Goal: Task Accomplishment & Management: Complete application form

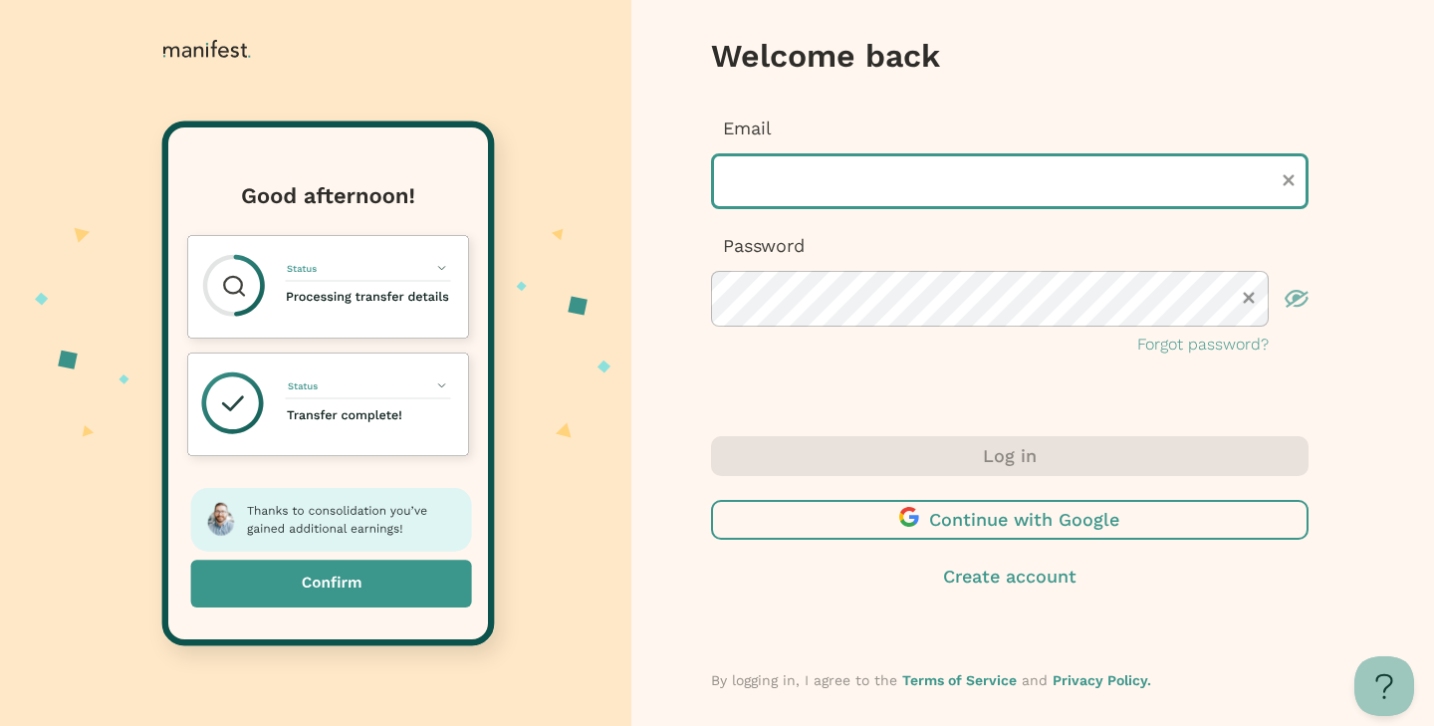
type input "**********"
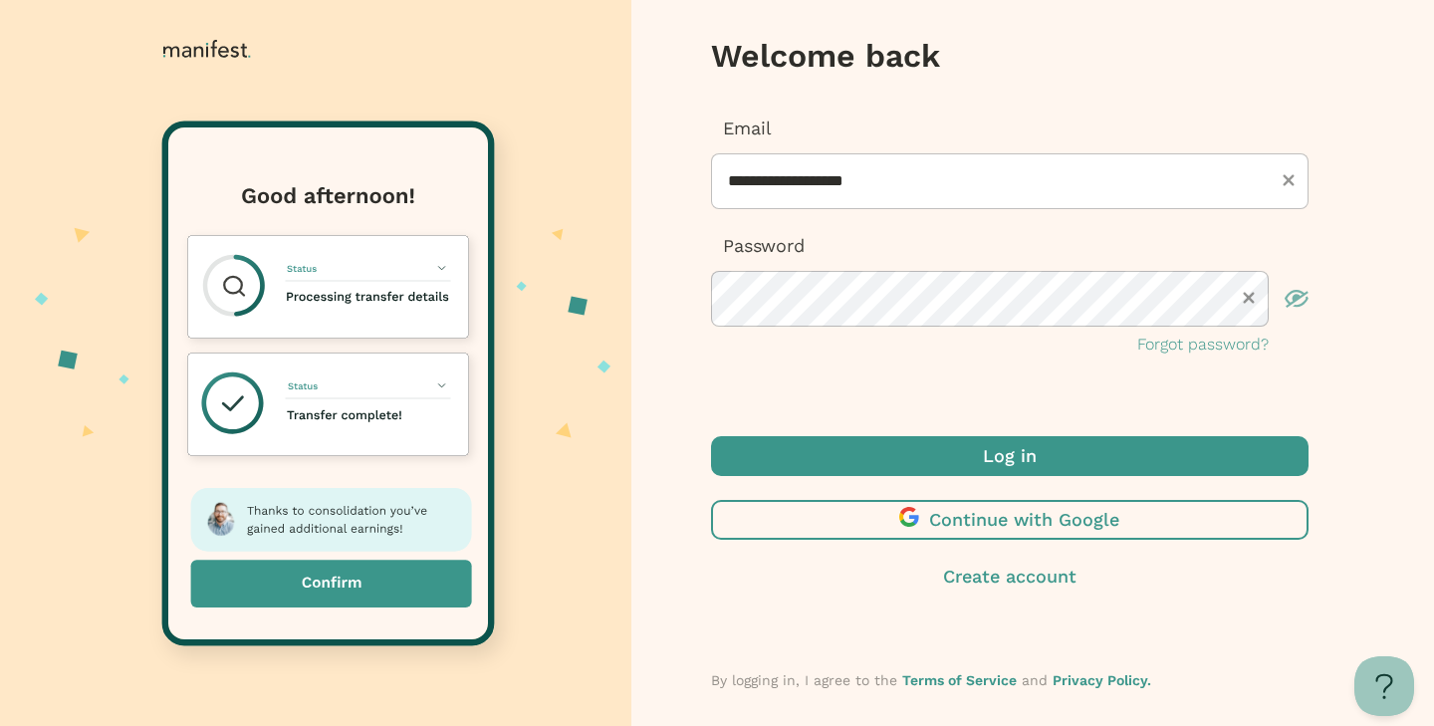
click at [860, 467] on span "submit" at bounding box center [1010, 456] width 598 height 40
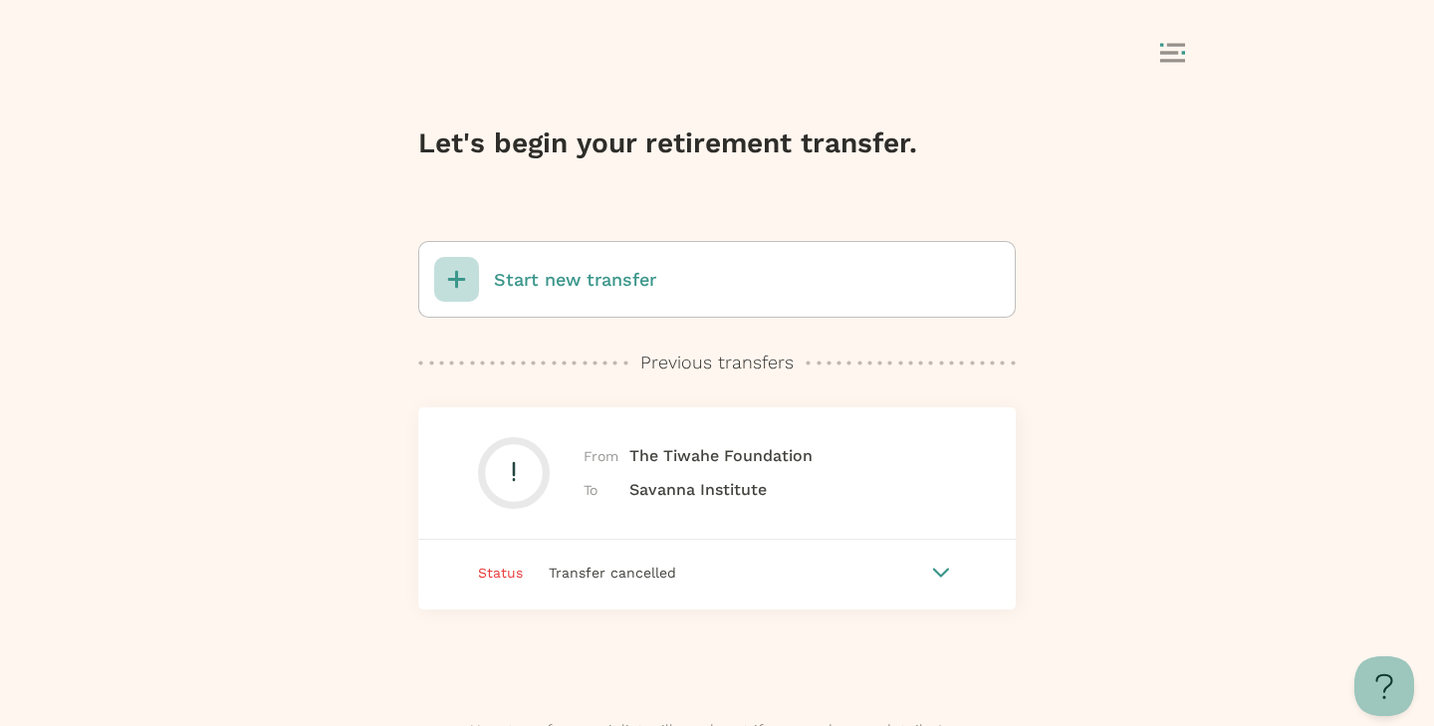
click at [938, 569] on icon at bounding box center [941, 573] width 18 height 10
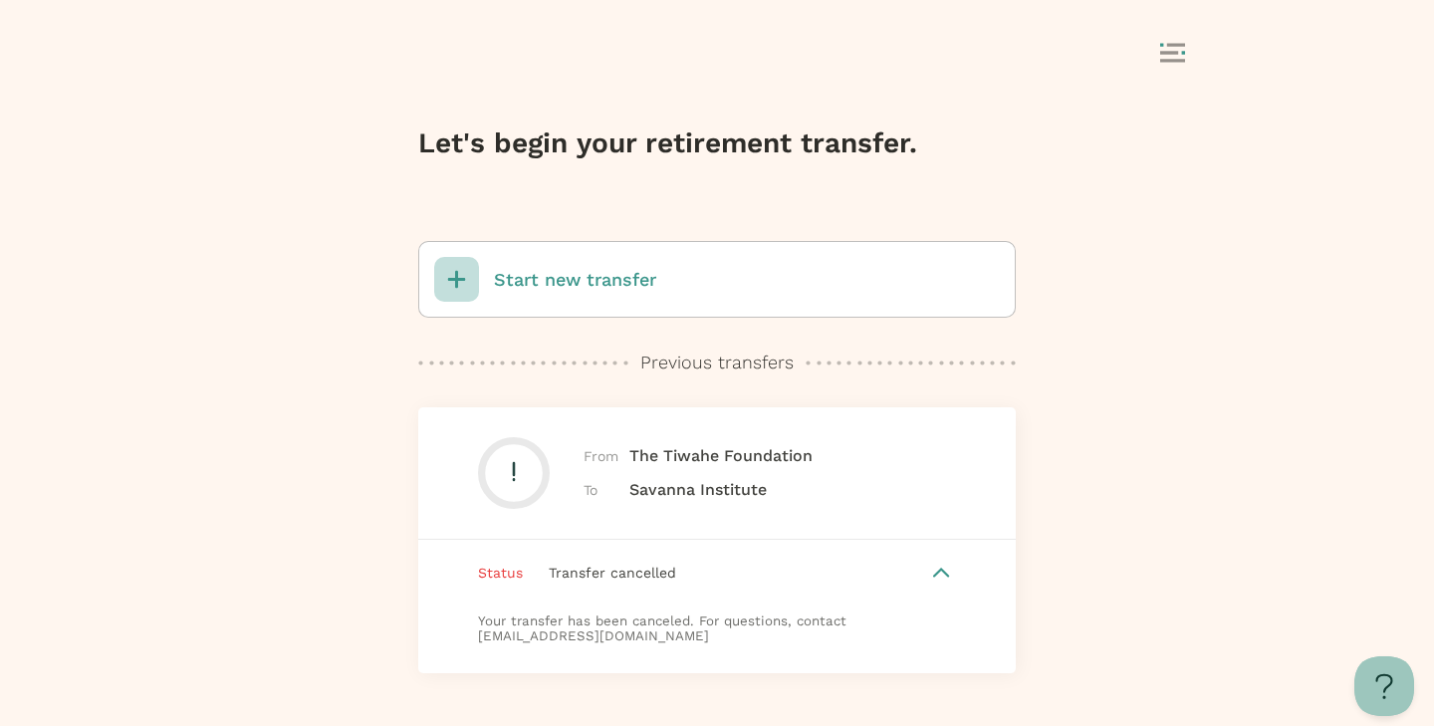
click at [466, 281] on rect at bounding box center [456, 279] width 45 height 45
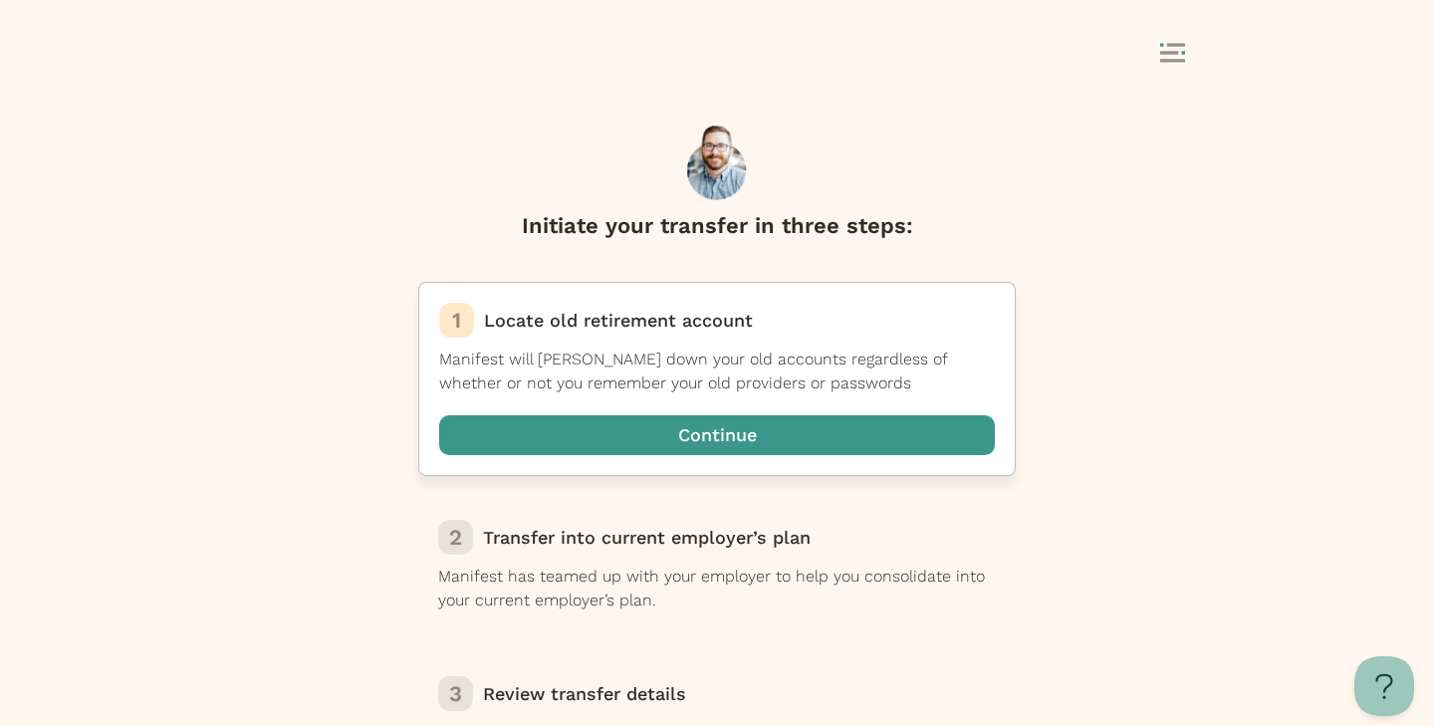
click at [751, 442] on span "button" at bounding box center [717, 435] width 556 height 40
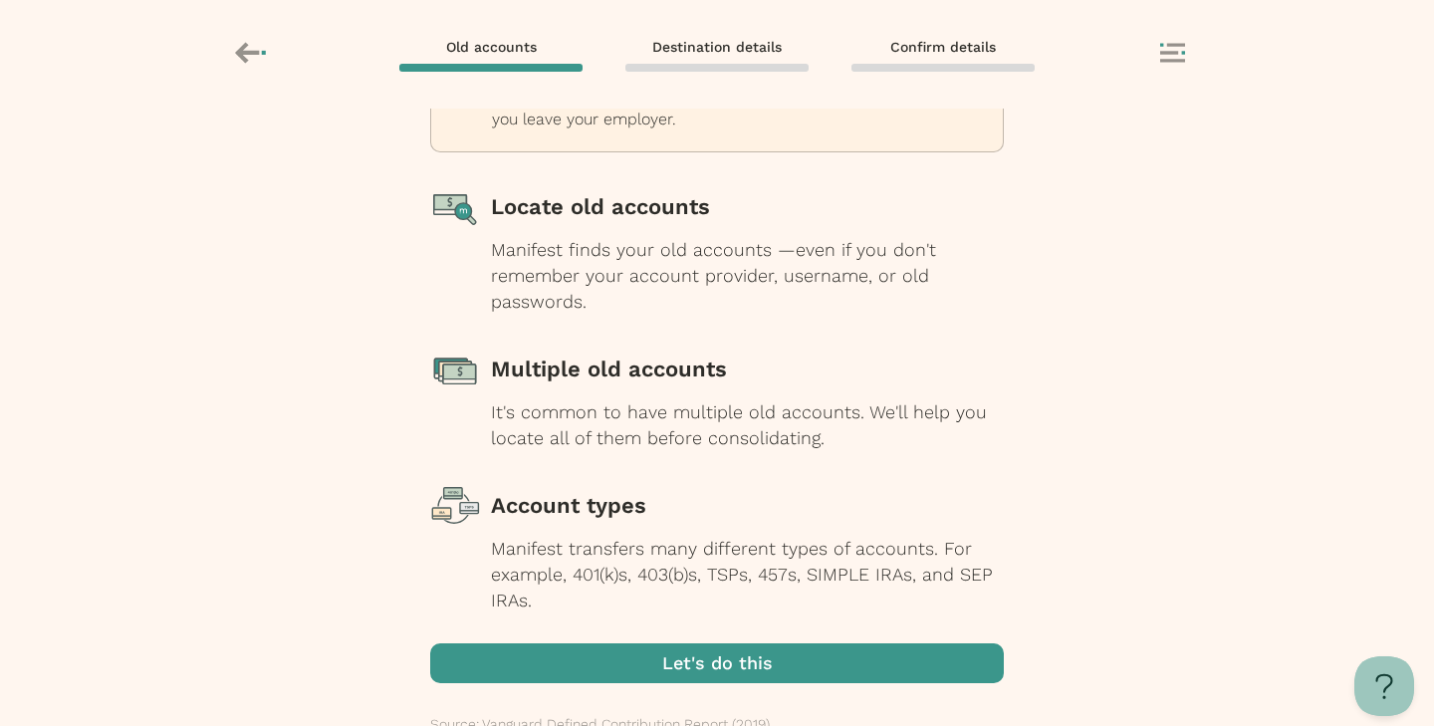
scroll to position [186, 0]
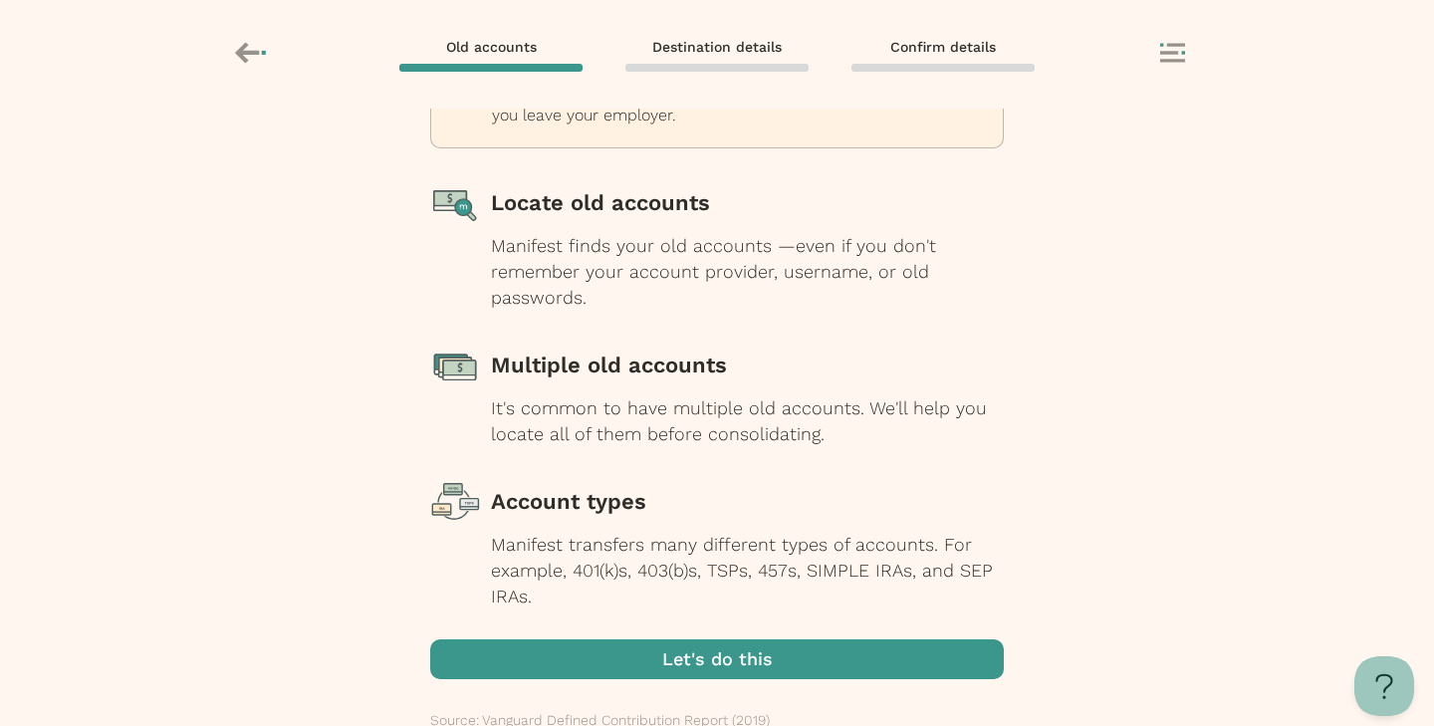
click at [817, 656] on span "button" at bounding box center [717, 659] width 574 height 40
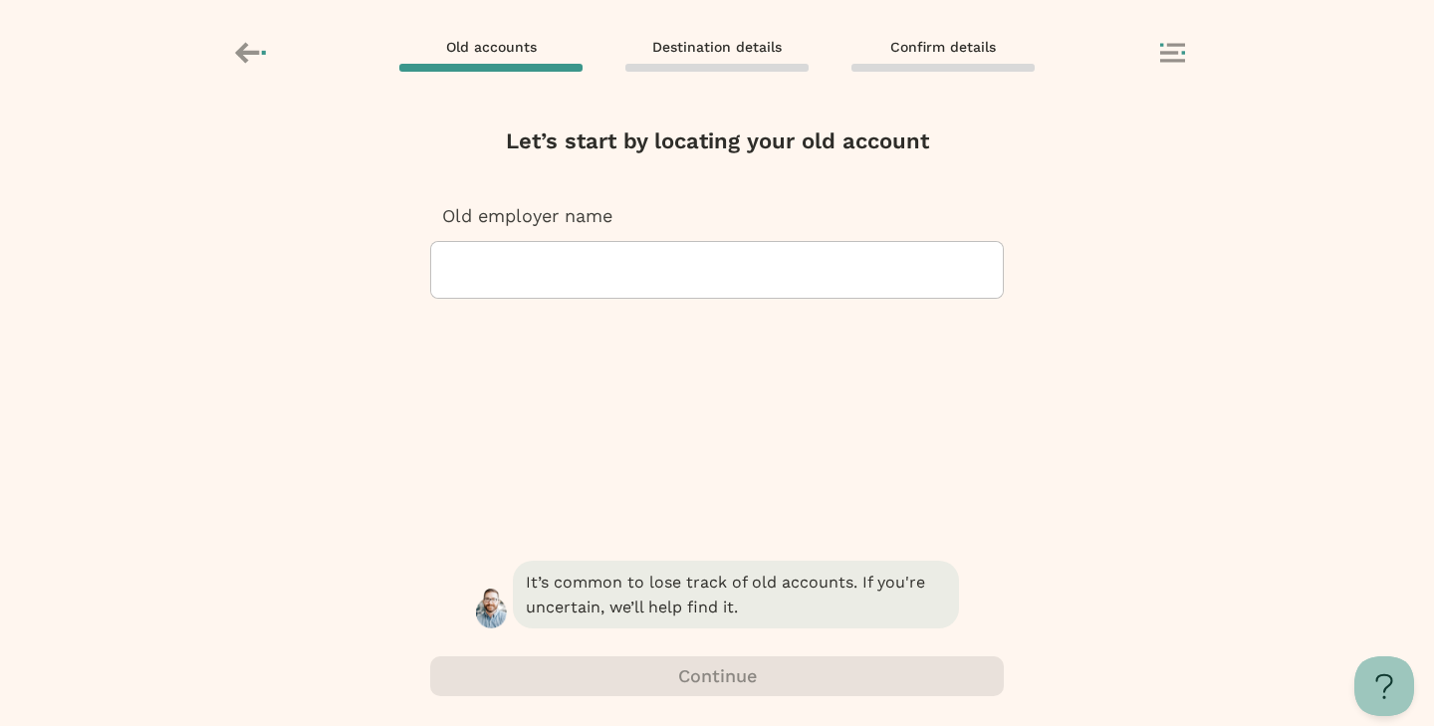
click at [663, 280] on div at bounding box center [717, 270] width 540 height 56
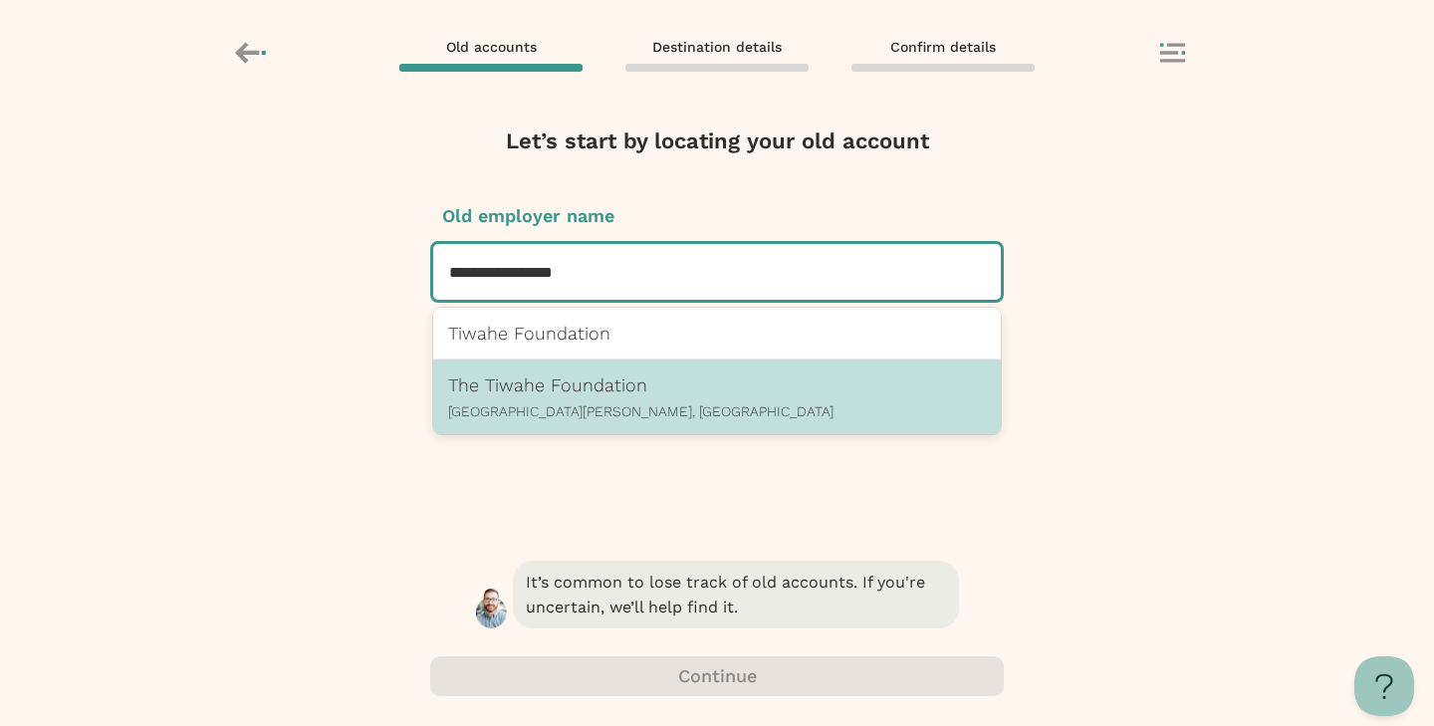
click at [744, 398] on div "The Tiwahe Foundation [GEOGRAPHIC_DATA][PERSON_NAME], [GEOGRAPHIC_DATA]" at bounding box center [717, 396] width 538 height 45
type input "**********"
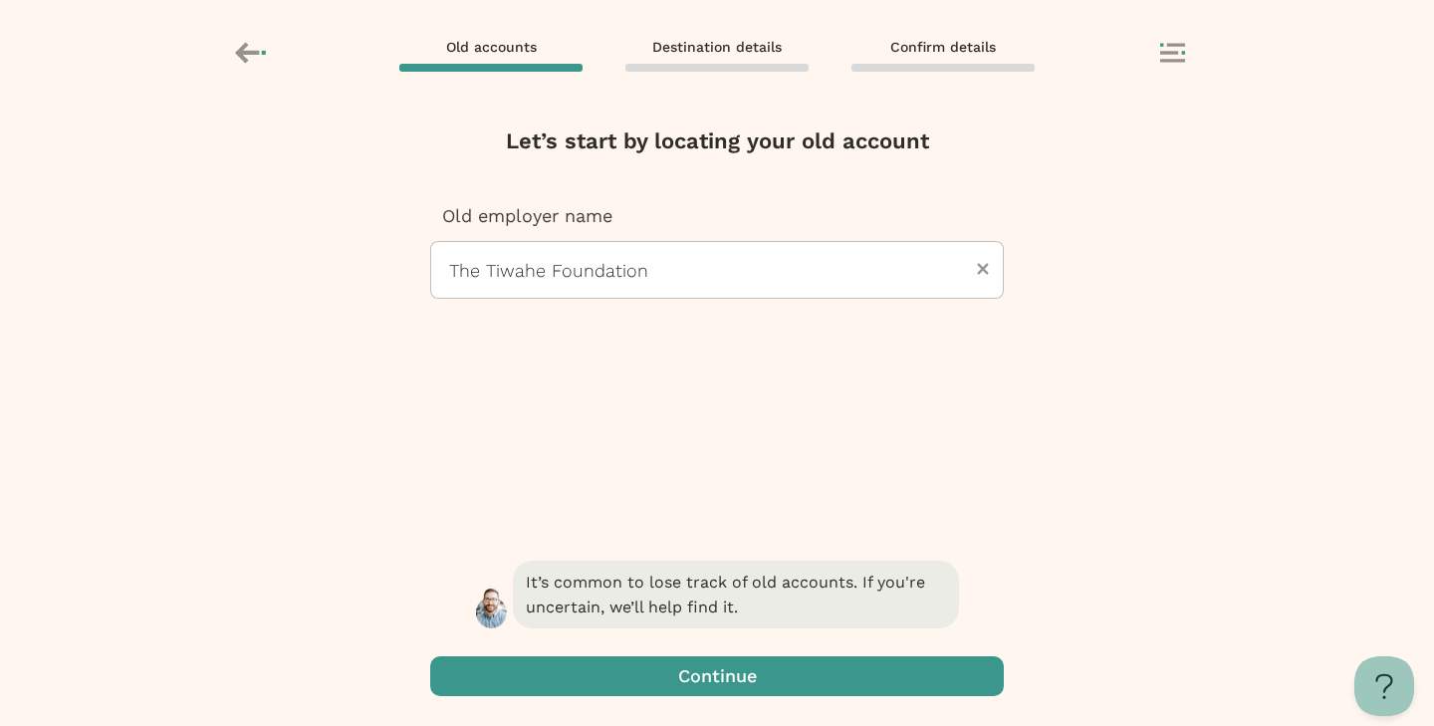
click at [833, 677] on span "button" at bounding box center [717, 676] width 574 height 40
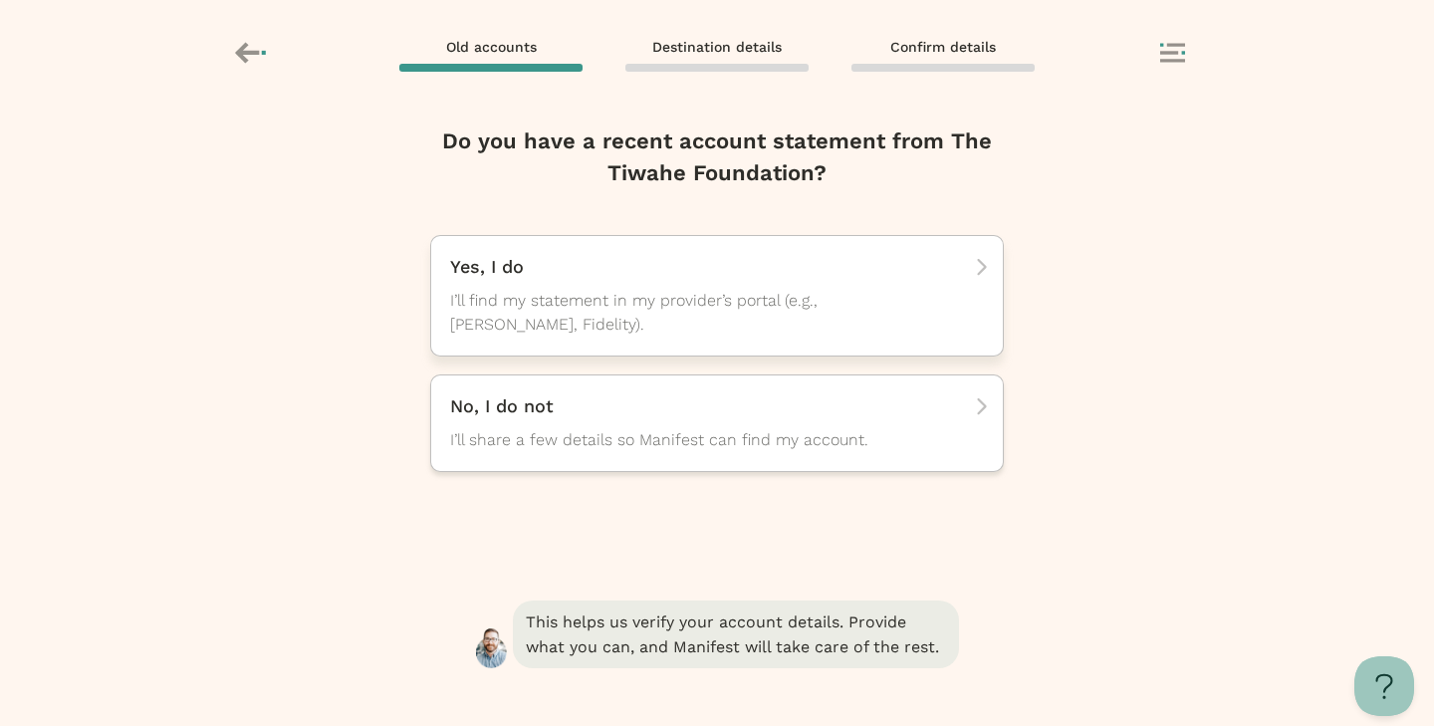
click at [719, 291] on span "I’ll find my statement in my provider’s portal (e.g., [PERSON_NAME], Fidelity)." at bounding box center [699, 313] width 498 height 48
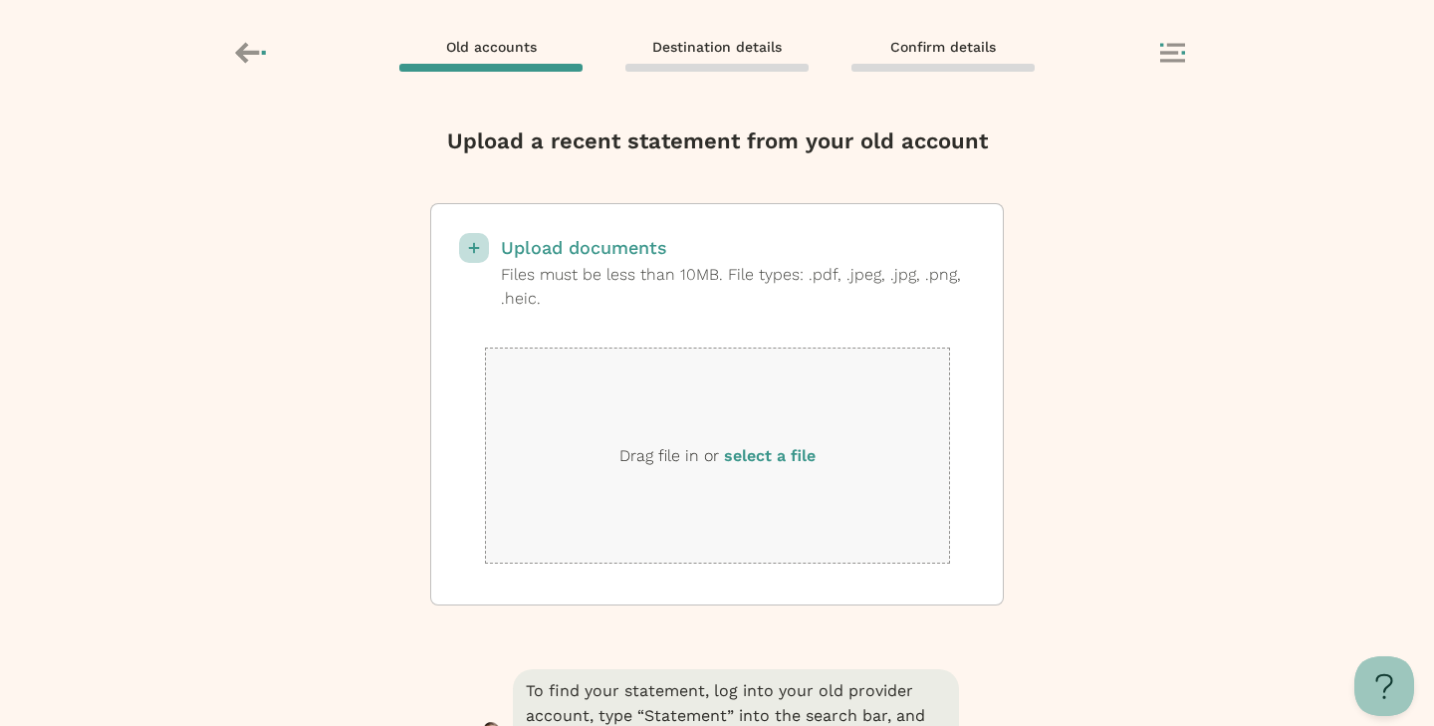
click at [1277, 182] on div "Remove account? Removing will delete the info you have entered for this account…" at bounding box center [717, 417] width 1434 height 617
click at [751, 432] on div "Drag file in or select a file" at bounding box center [717, 456] width 465 height 216
click at [792, 478] on div "Drag file in or select a file" at bounding box center [717, 456] width 465 height 216
click at [796, 456] on label "select a file" at bounding box center [770, 455] width 92 height 19
click at [0, 0] on input "select a file" at bounding box center [0, 0] width 0 height 0
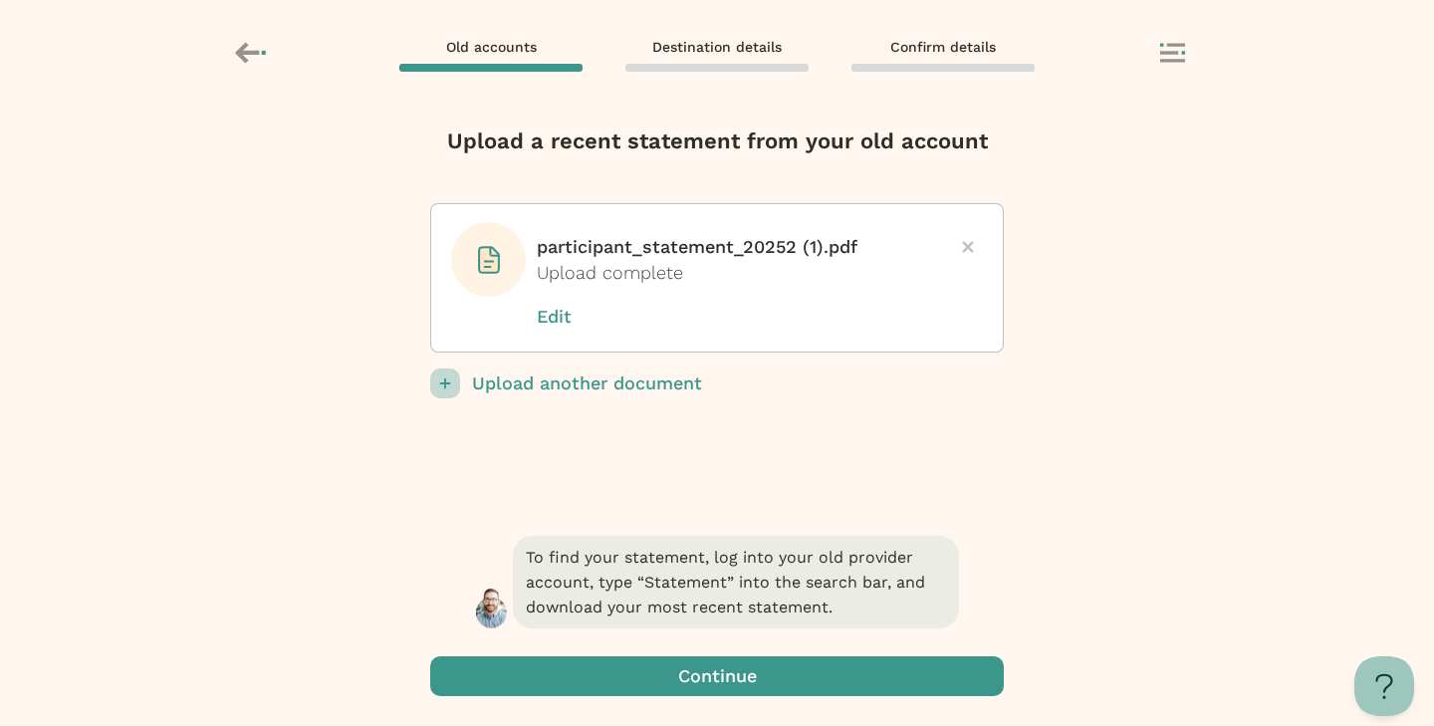
click at [764, 673] on span "button" at bounding box center [717, 676] width 574 height 40
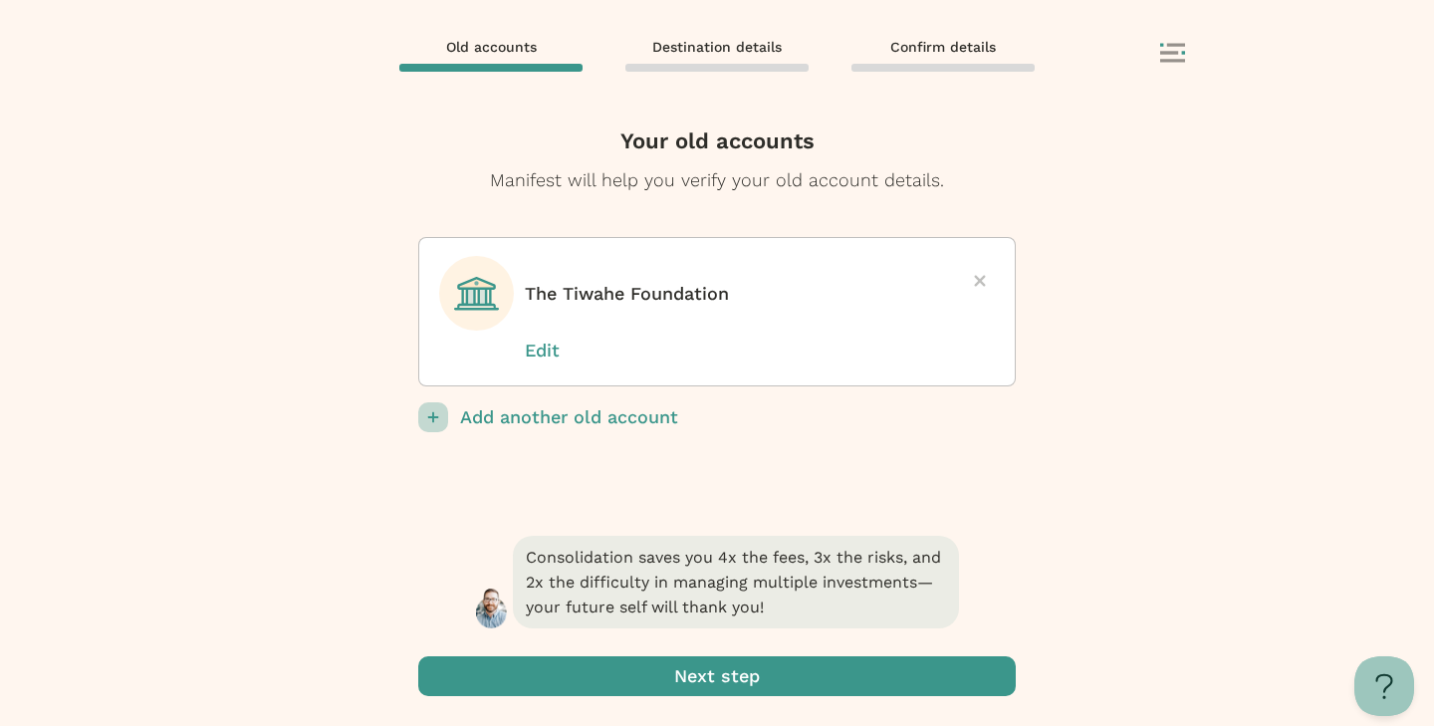
click at [764, 673] on span "submit" at bounding box center [717, 676] width 598 height 40
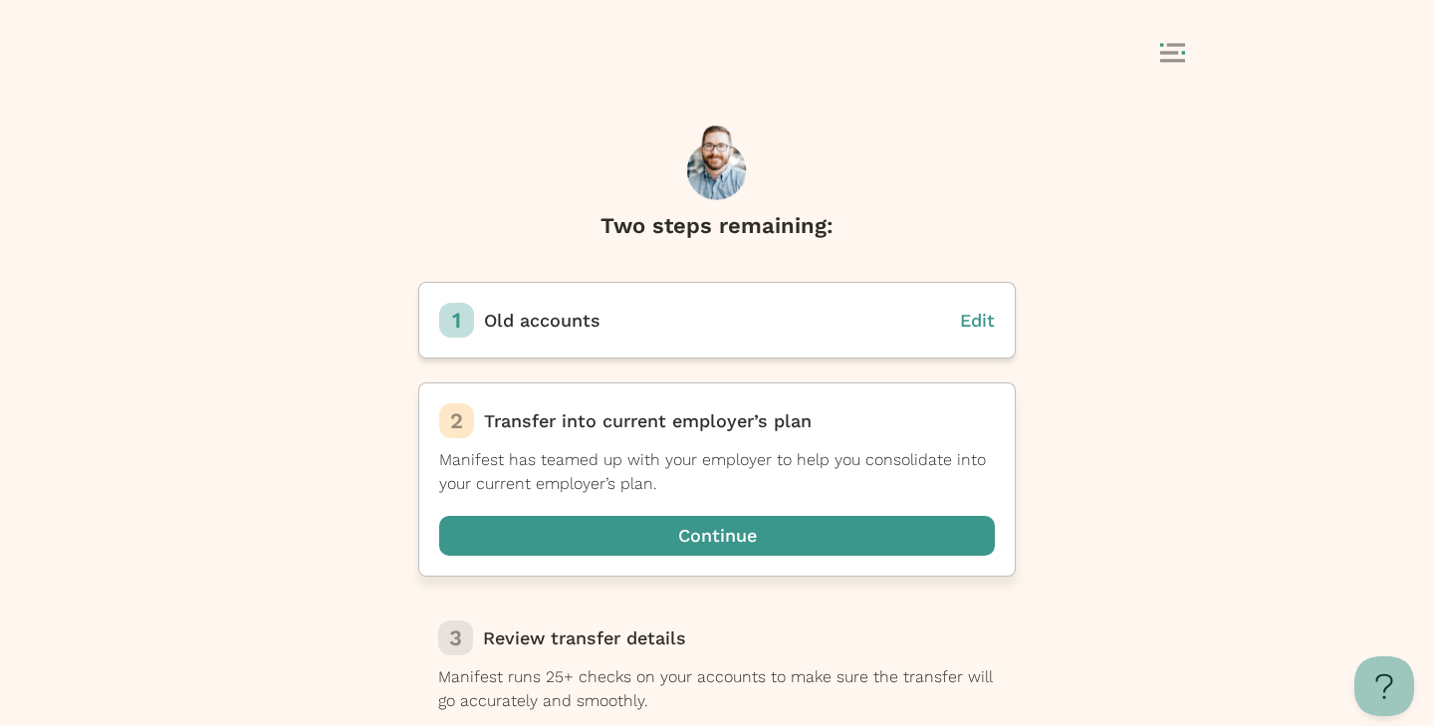
scroll to position [7, 0]
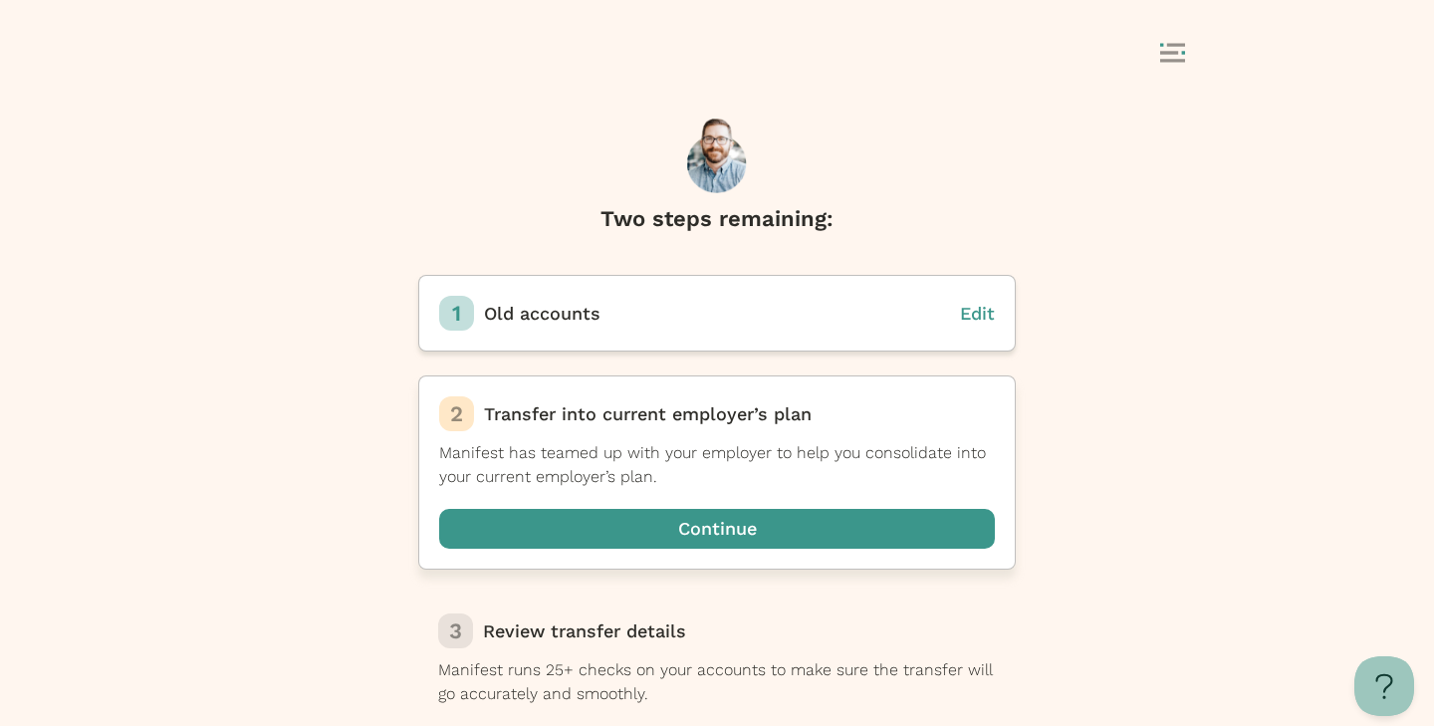
click at [771, 517] on span "button" at bounding box center [717, 529] width 556 height 40
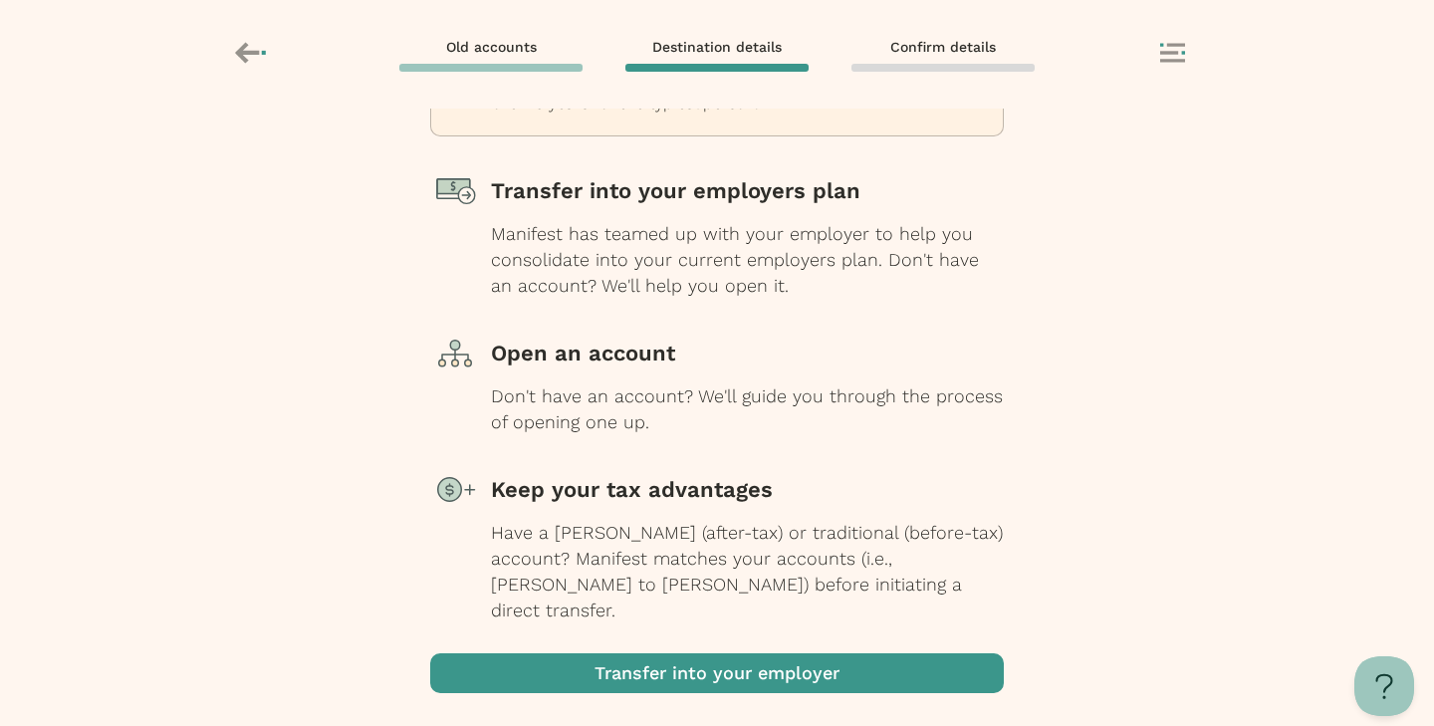
scroll to position [175, 0]
click at [788, 653] on span "button" at bounding box center [717, 672] width 574 height 40
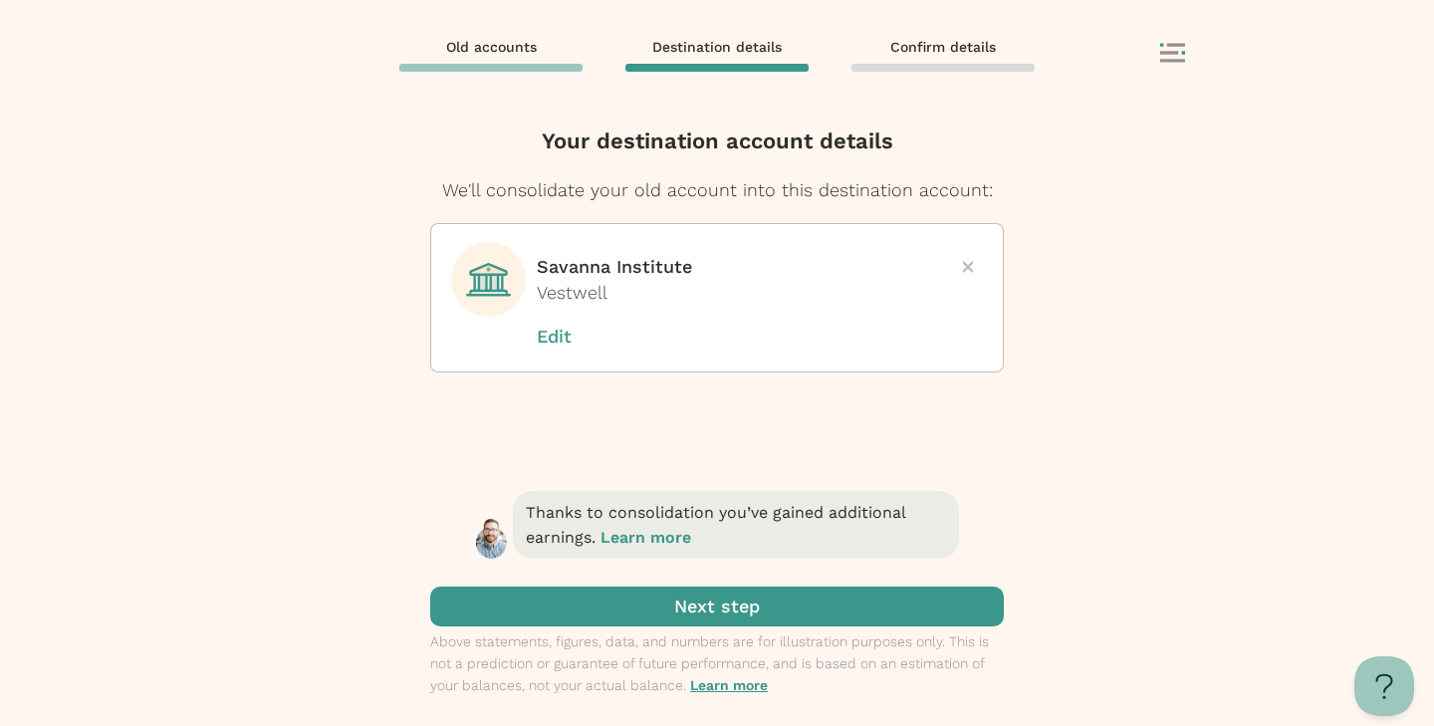
click at [749, 602] on span "submit" at bounding box center [717, 607] width 574 height 40
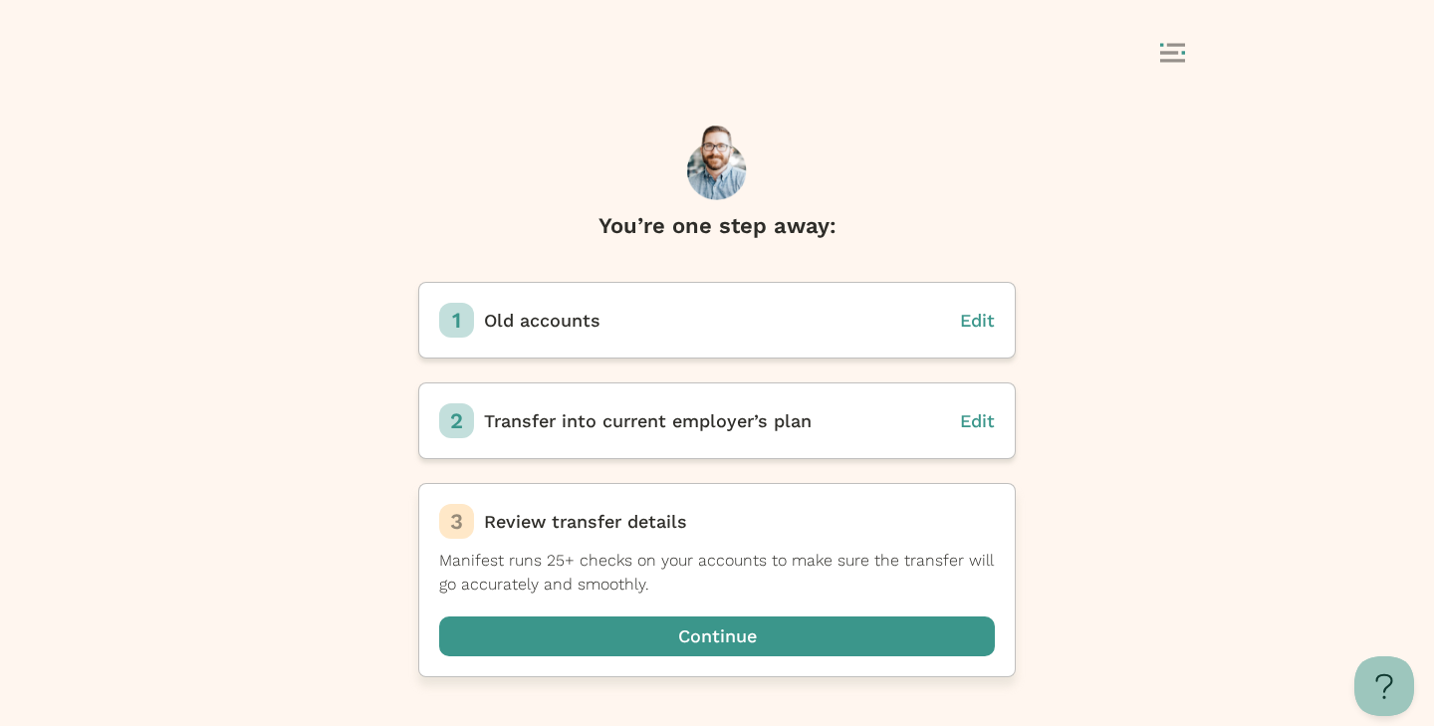
click at [798, 638] on span "button" at bounding box center [717, 636] width 556 height 40
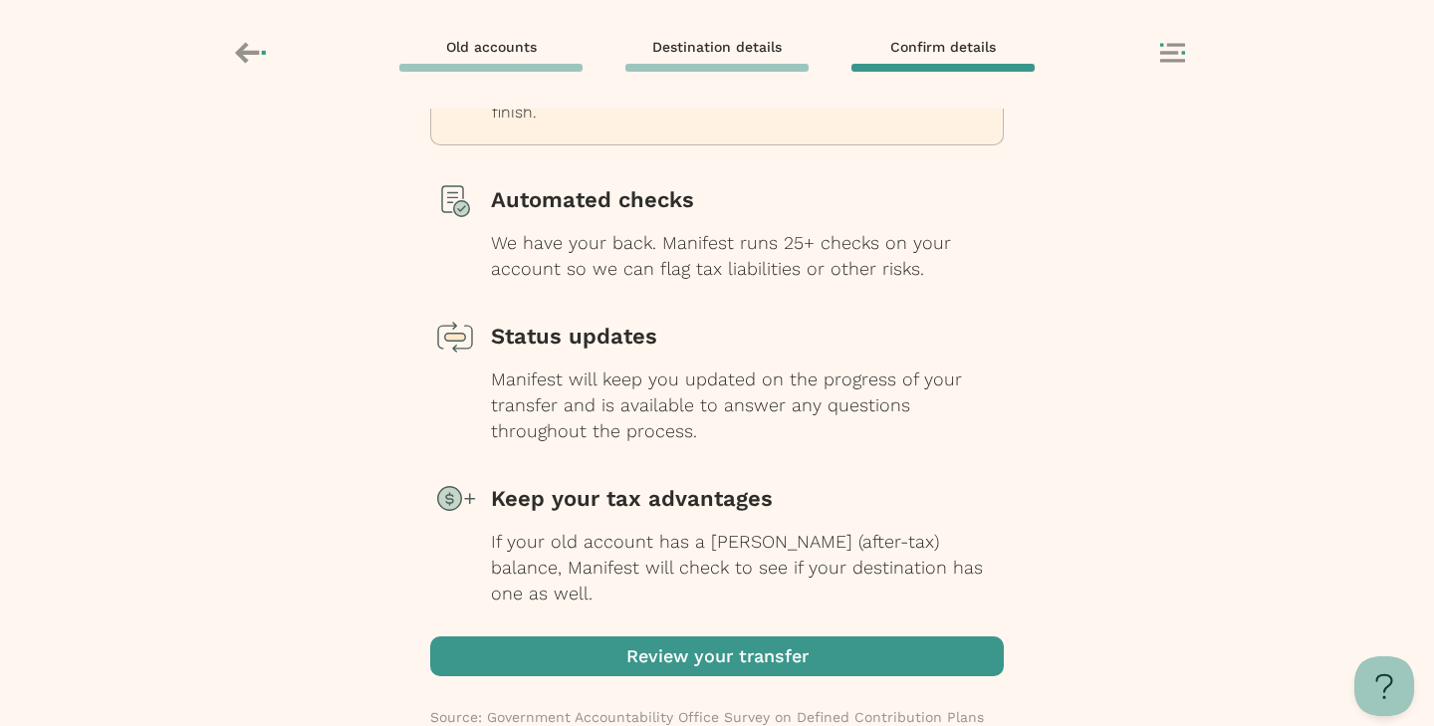
scroll to position [174, 0]
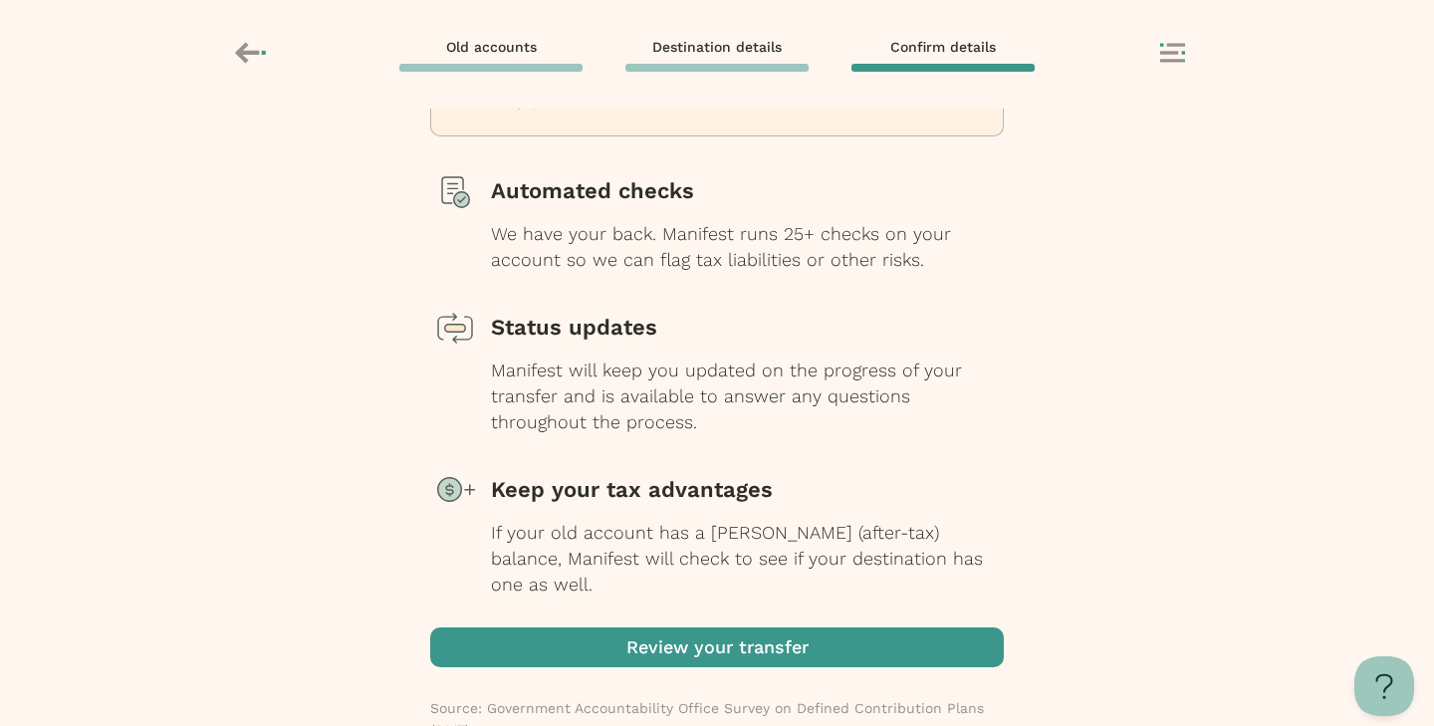
click at [753, 627] on span "button" at bounding box center [717, 647] width 574 height 40
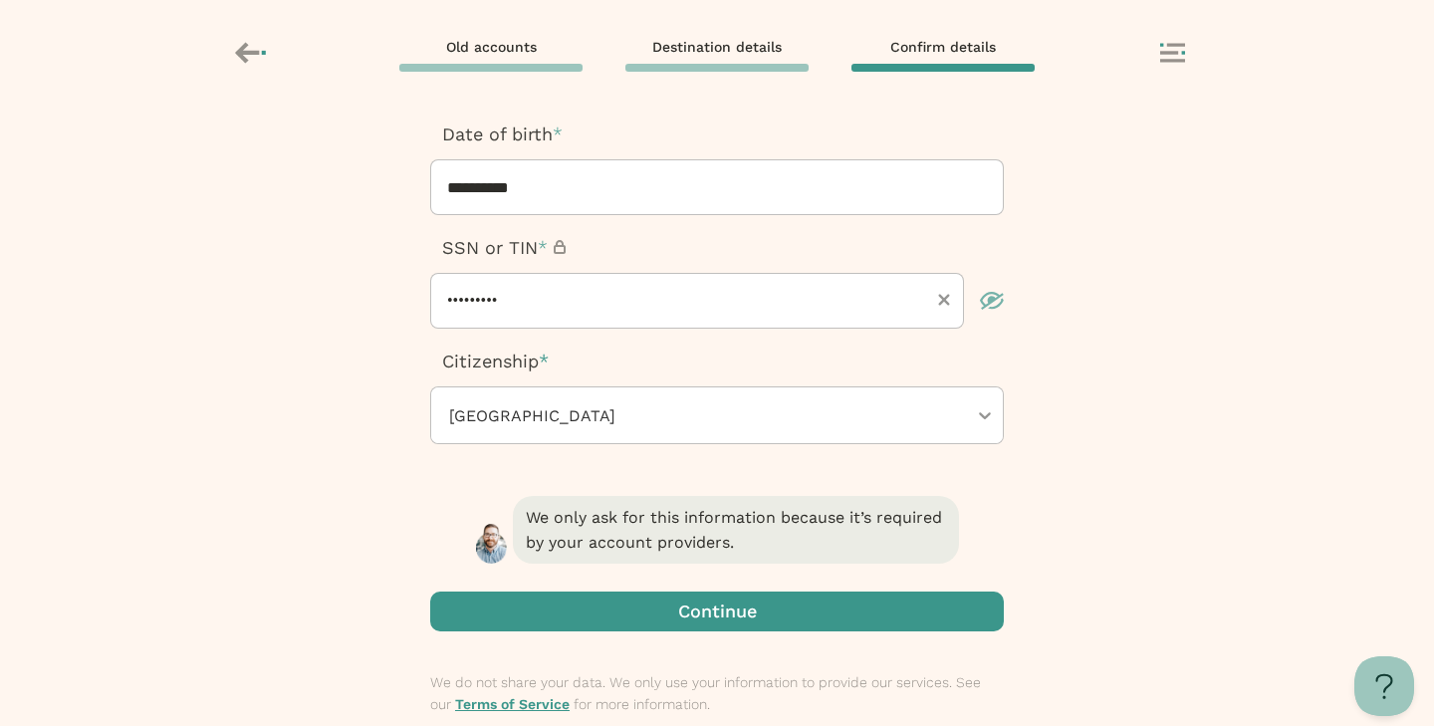
scroll to position [473, 0]
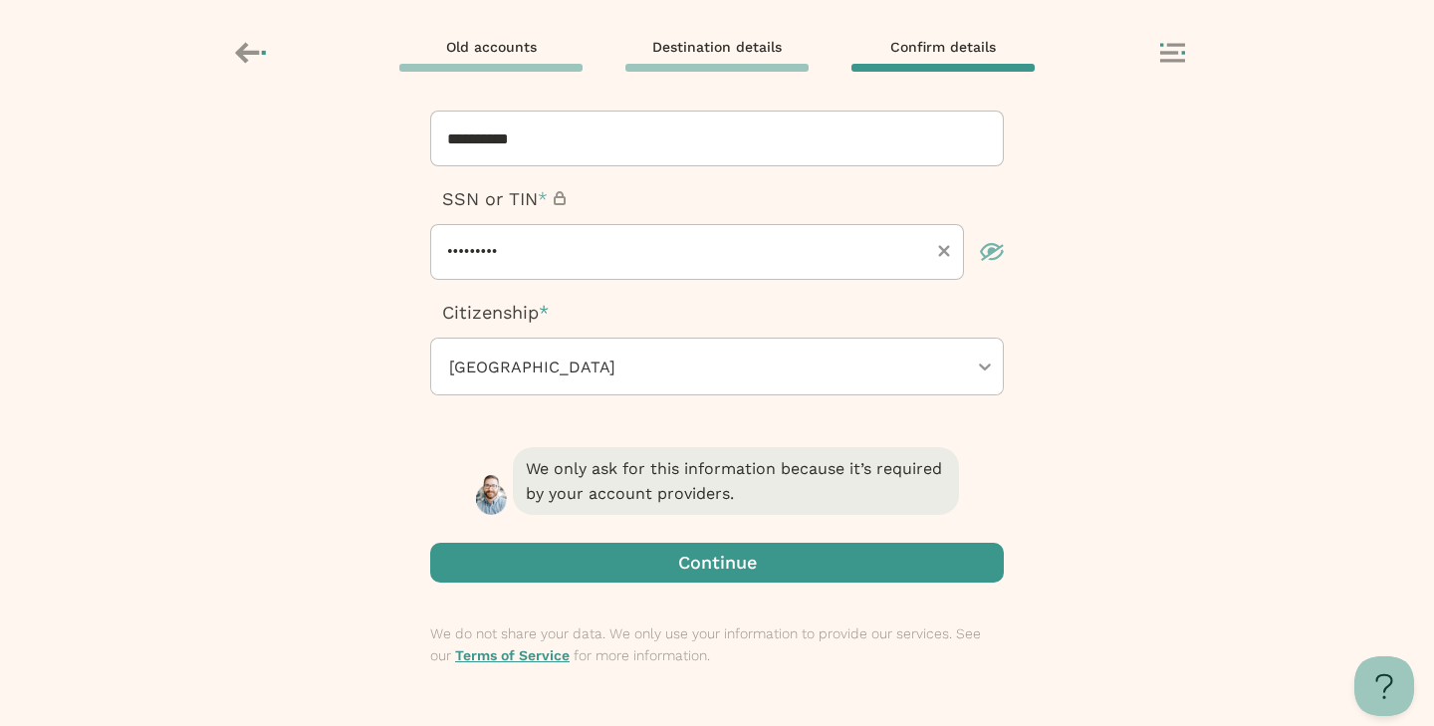
click at [720, 552] on span "button" at bounding box center [717, 563] width 574 height 40
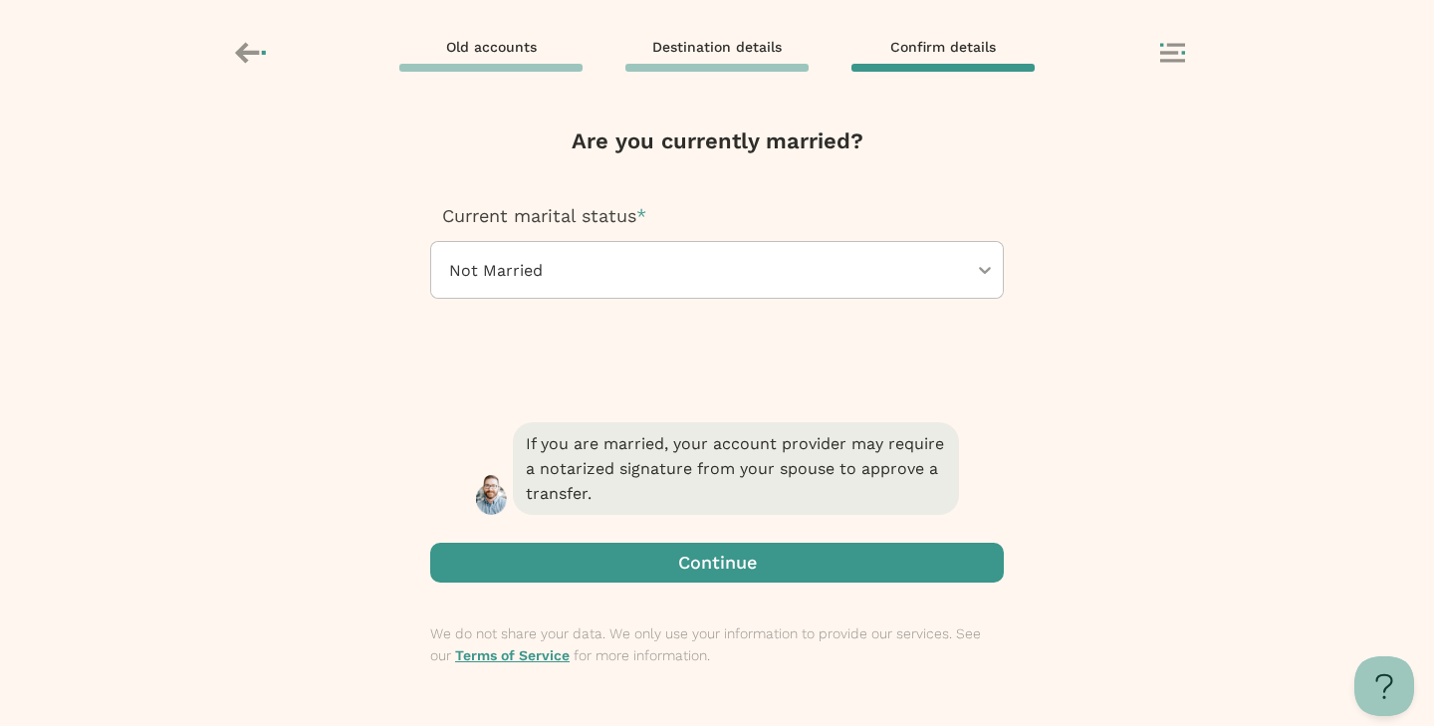
click at [720, 552] on span "button" at bounding box center [717, 563] width 574 height 40
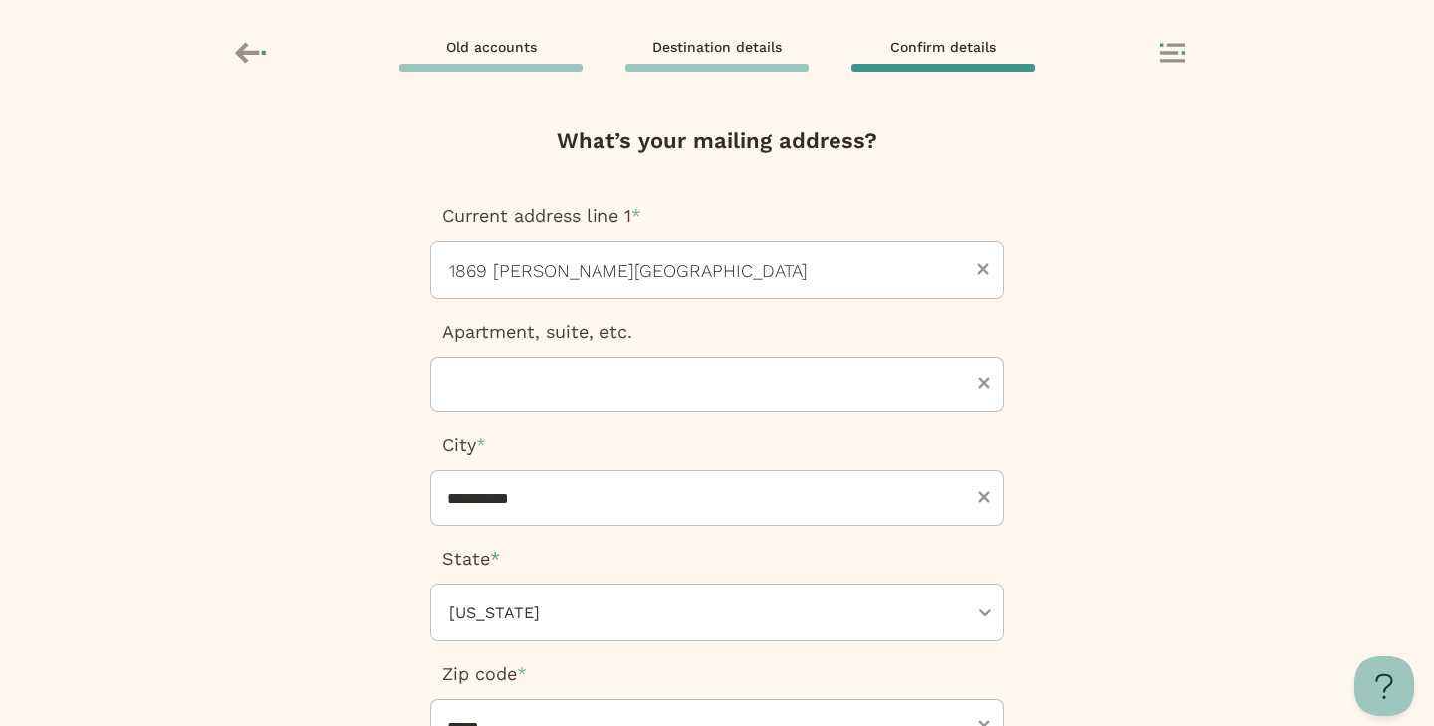
scroll to position [360, 0]
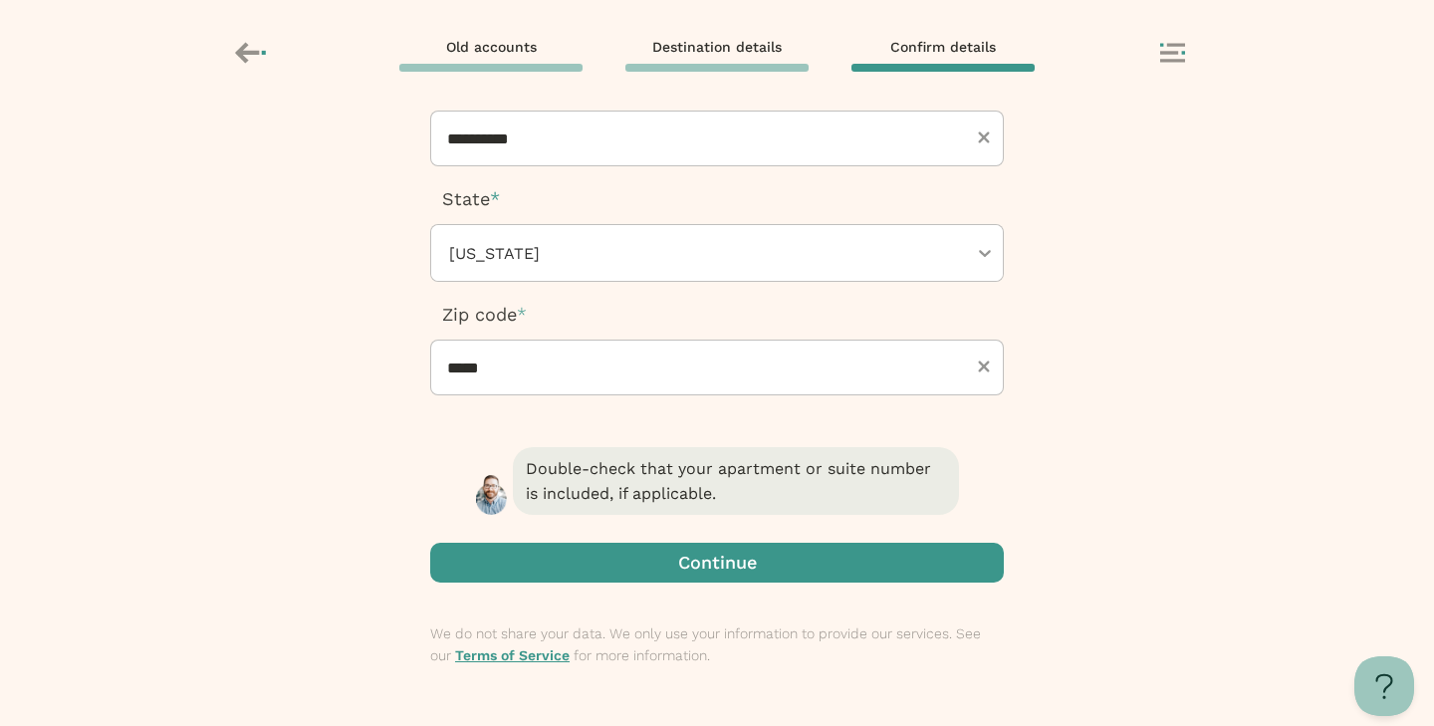
click at [754, 565] on span "button" at bounding box center [717, 563] width 574 height 40
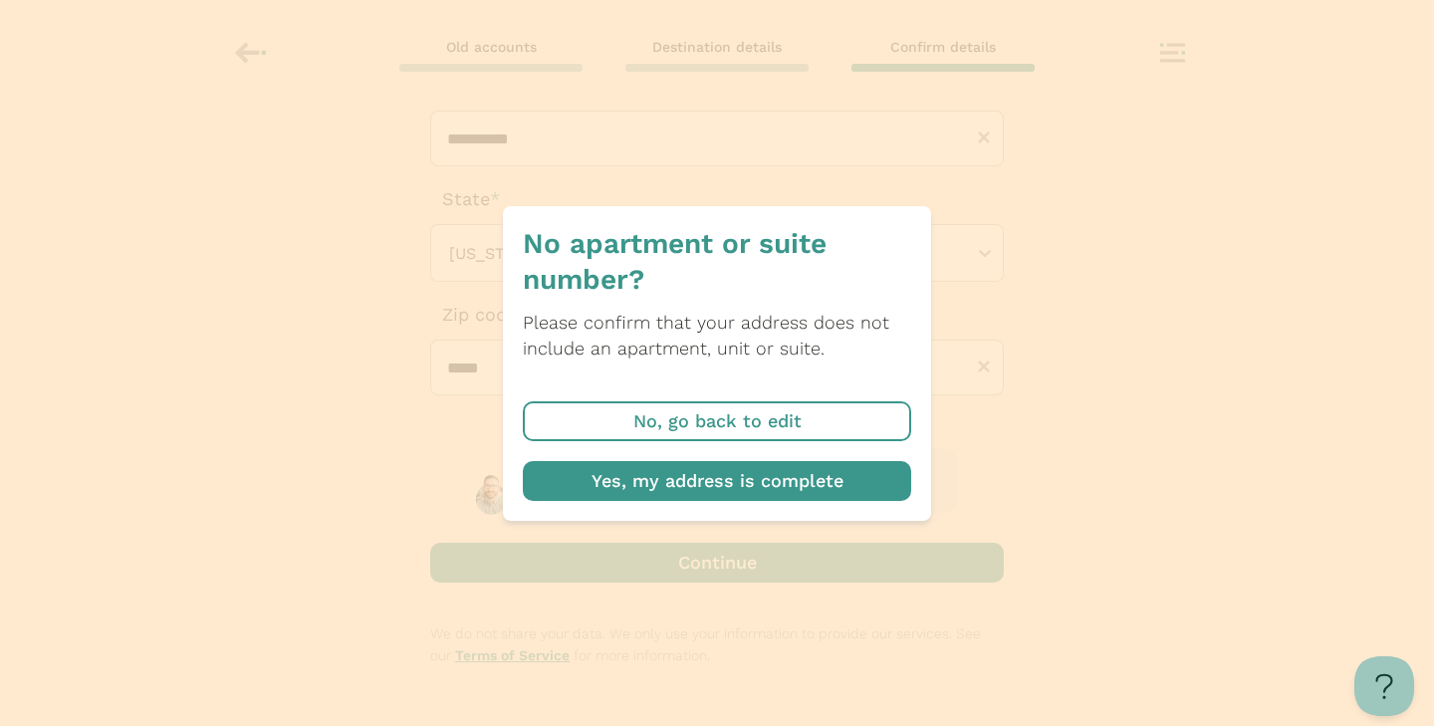
click at [778, 479] on span "button" at bounding box center [717, 481] width 388 height 40
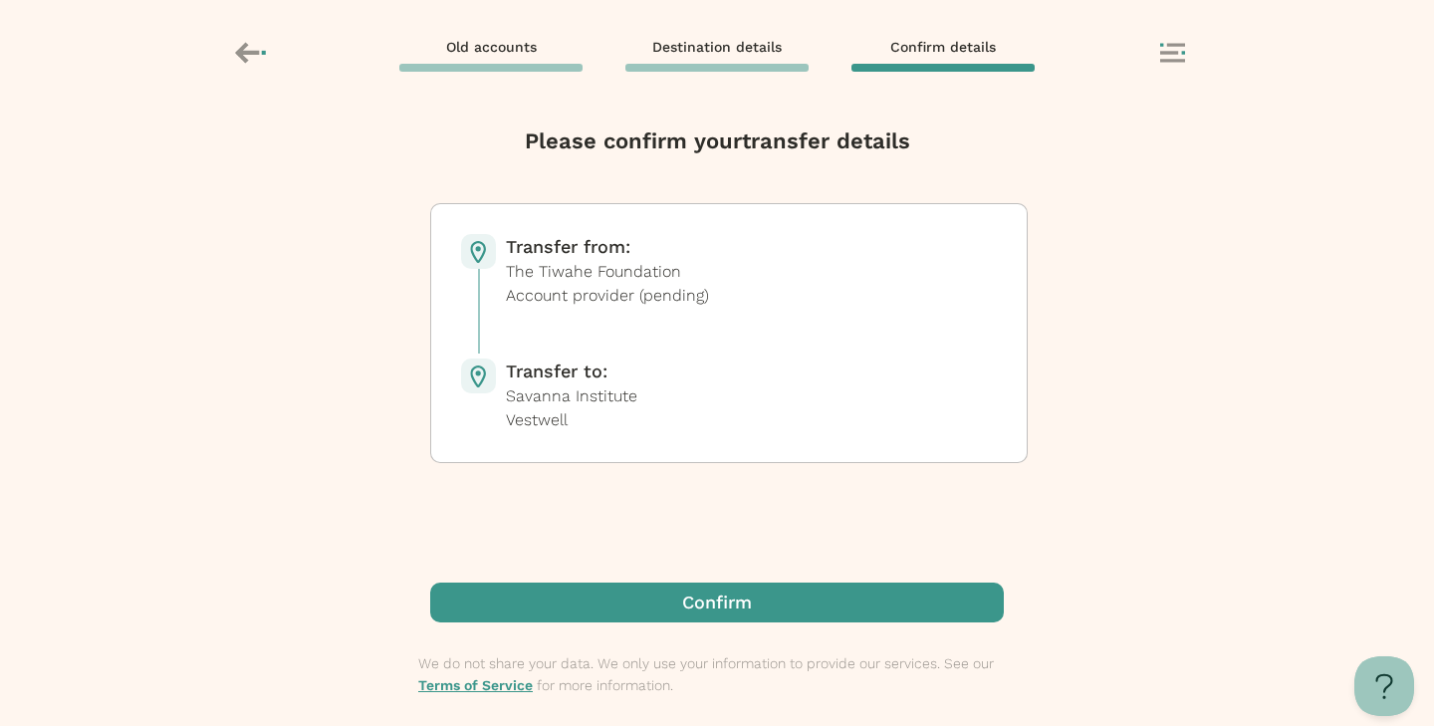
click at [784, 593] on span "button" at bounding box center [717, 603] width 574 height 40
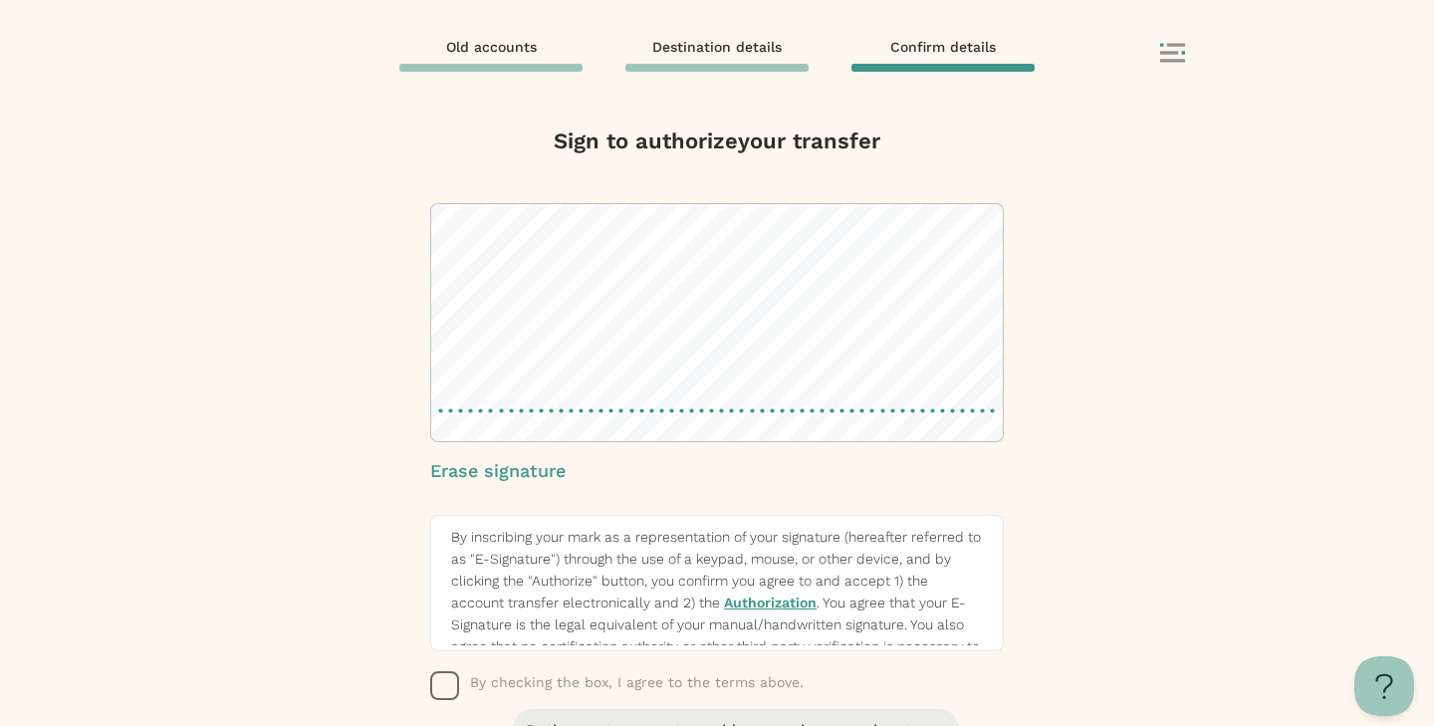
click at [504, 442] on div "Erase signature" at bounding box center [717, 344] width 574 height 282
click at [1010, 428] on div "Sign to authorize your transfer Erase signature By inscribing your mark as a re…" at bounding box center [717, 425] width 598 height 601
click at [424, 690] on div "Sign to authorize your transfer Erase signature By inscribing your mark as a re…" at bounding box center [717, 425] width 598 height 601
click at [445, 682] on icon "button" at bounding box center [445, 686] width 30 height 30
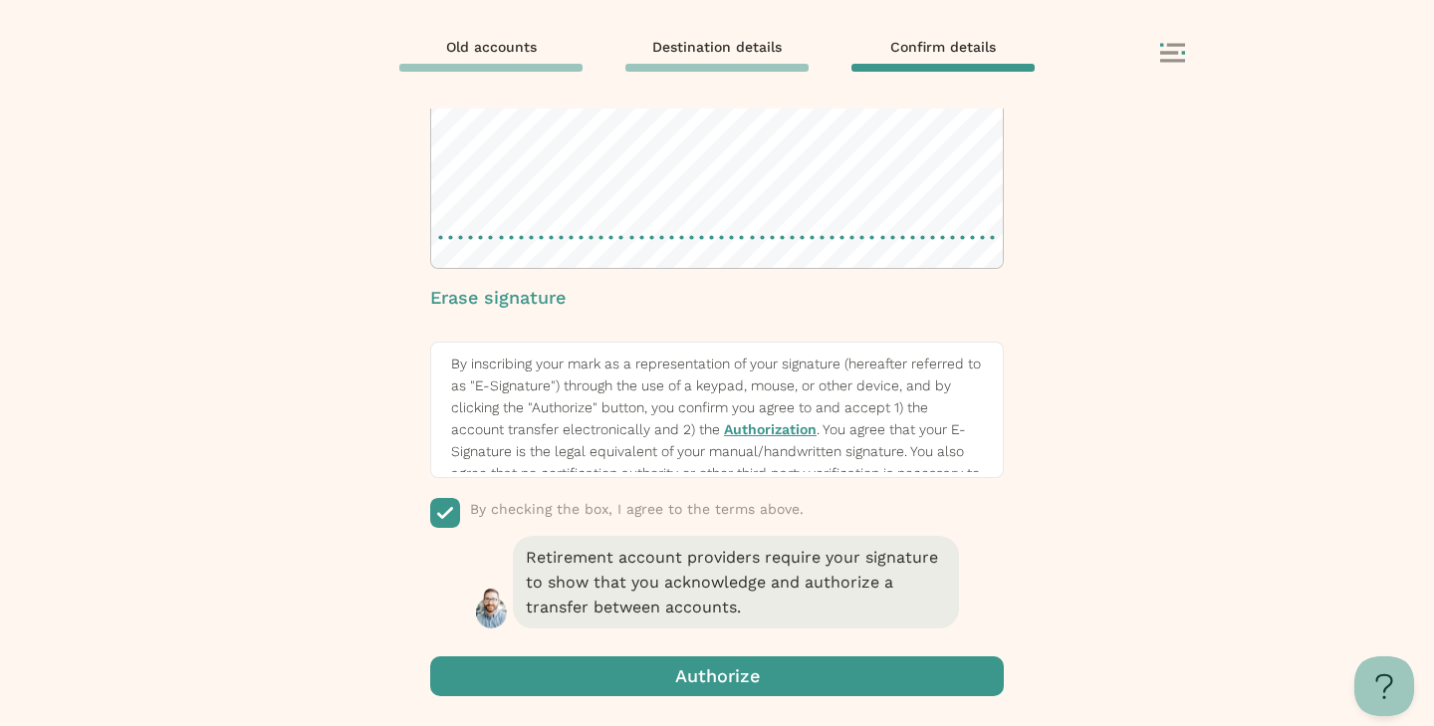
click at [790, 659] on span "button" at bounding box center [717, 676] width 574 height 40
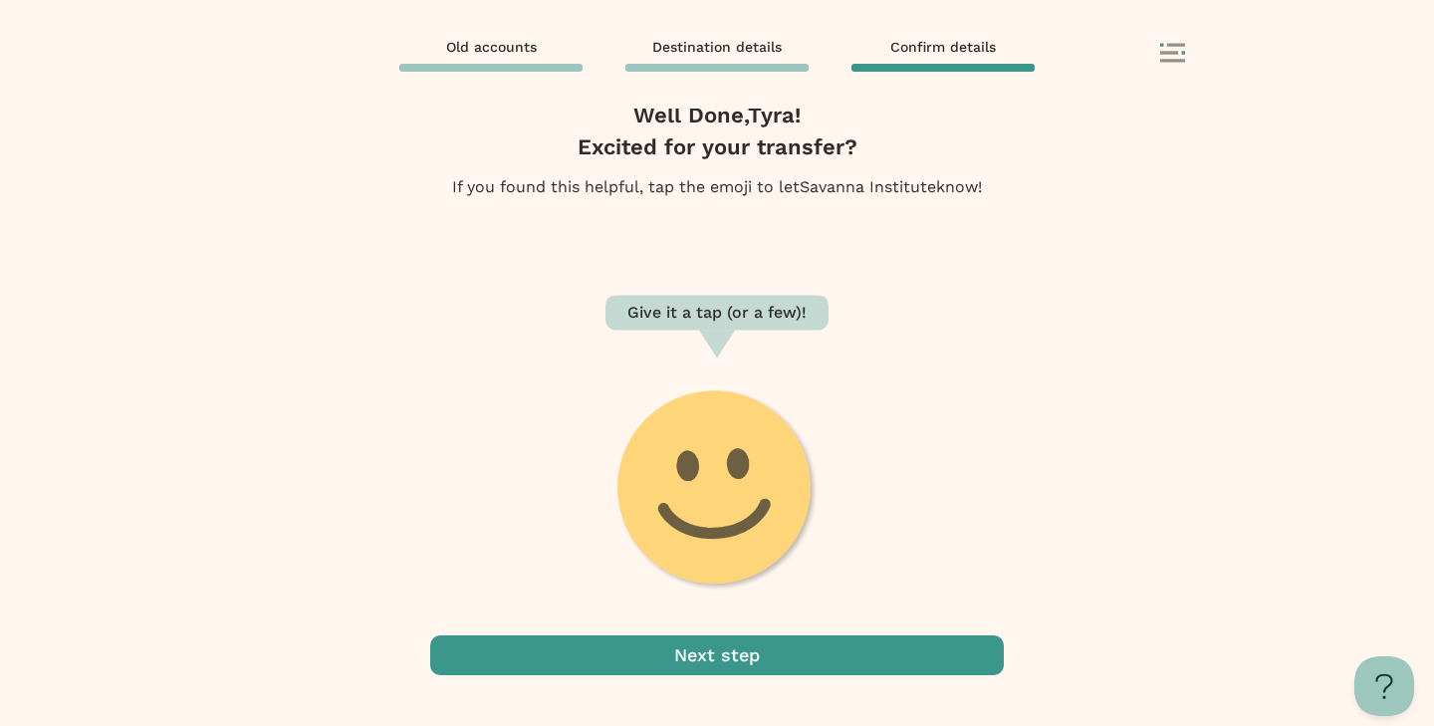
scroll to position [31, 0]
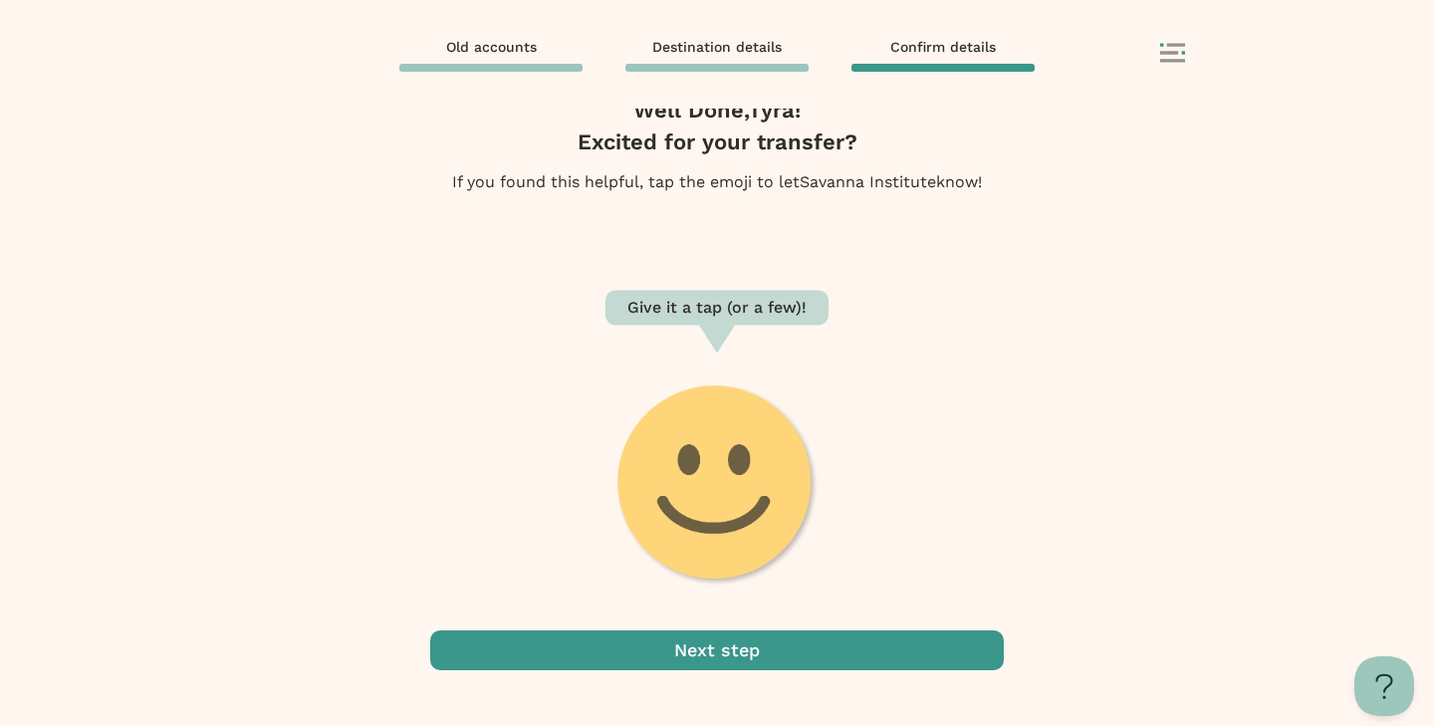
click at [798, 648] on span "button" at bounding box center [717, 650] width 574 height 40
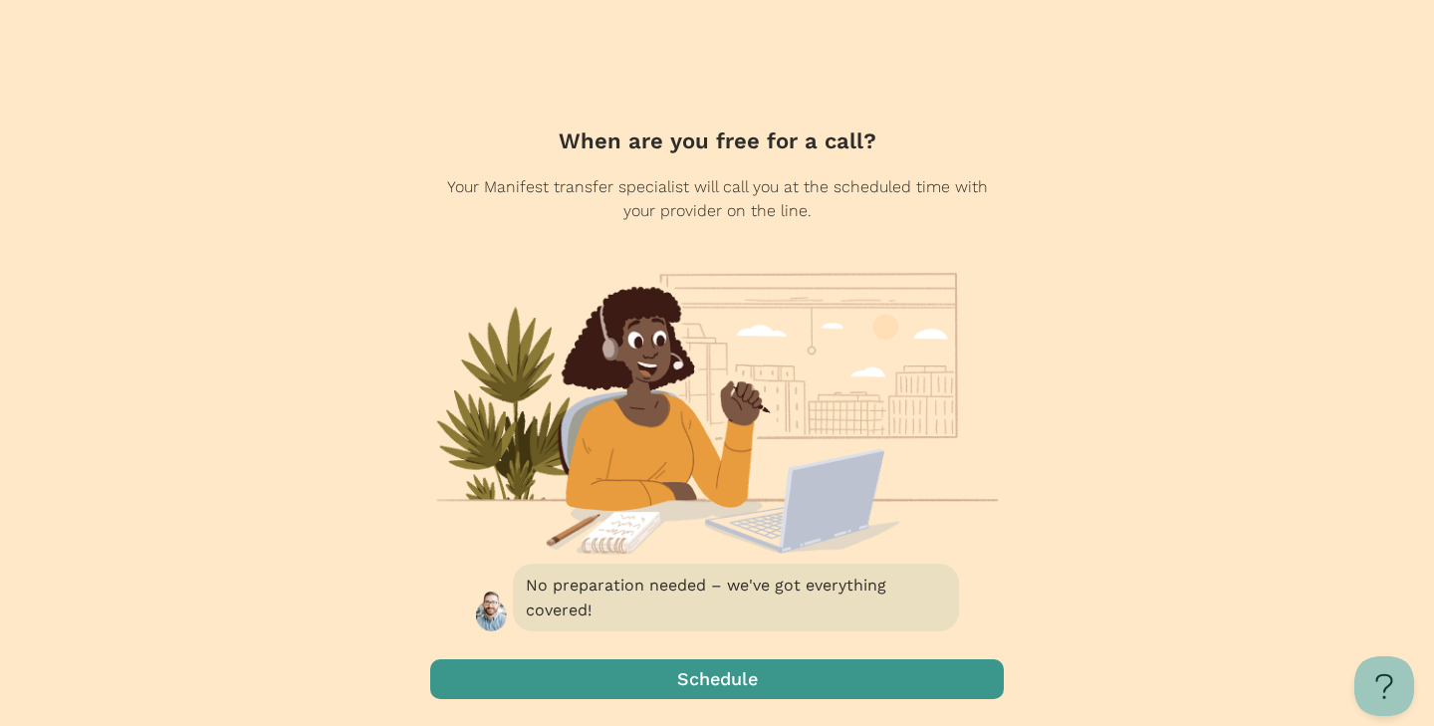
click at [786, 669] on span "button" at bounding box center [717, 679] width 574 height 40
